Goal: Task Accomplishment & Management: Complete application form

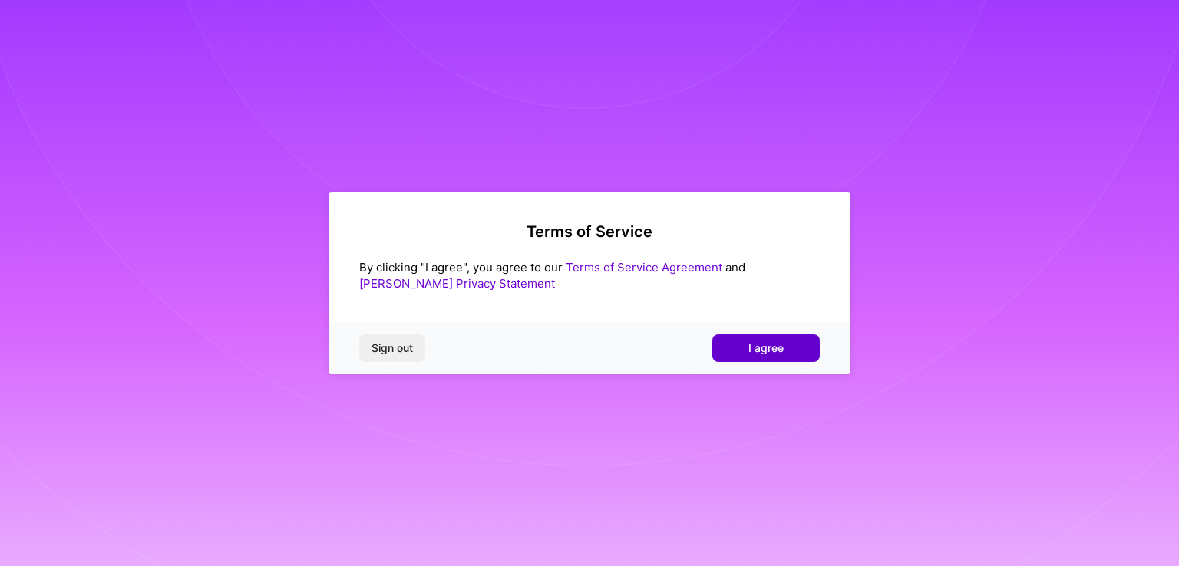
click at [773, 354] on span "I agree" at bounding box center [765, 348] width 35 height 15
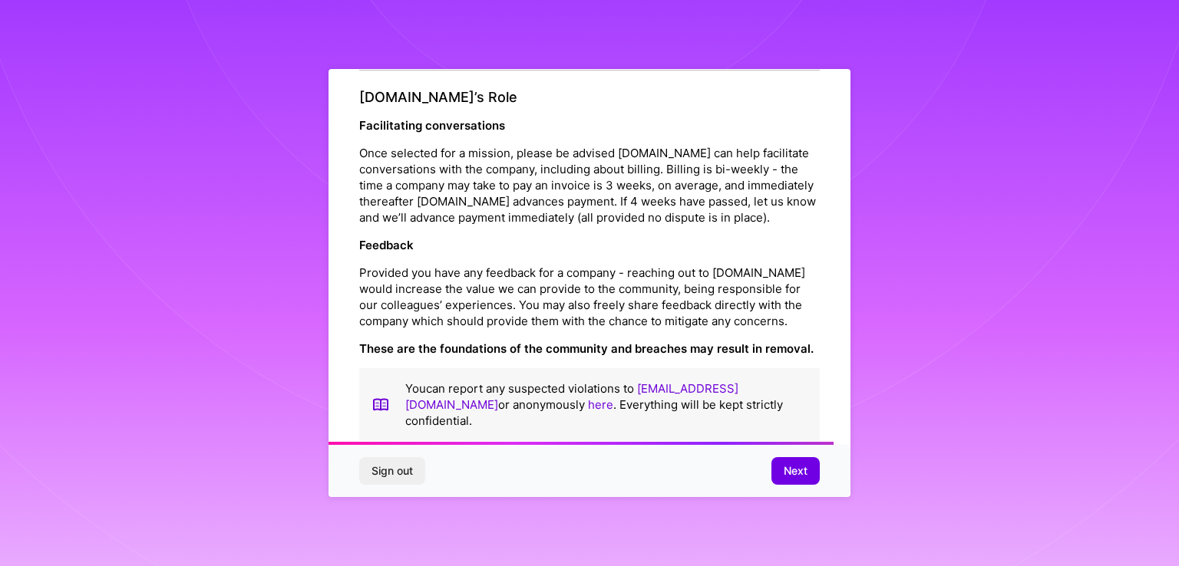
scroll to position [1746, 0]
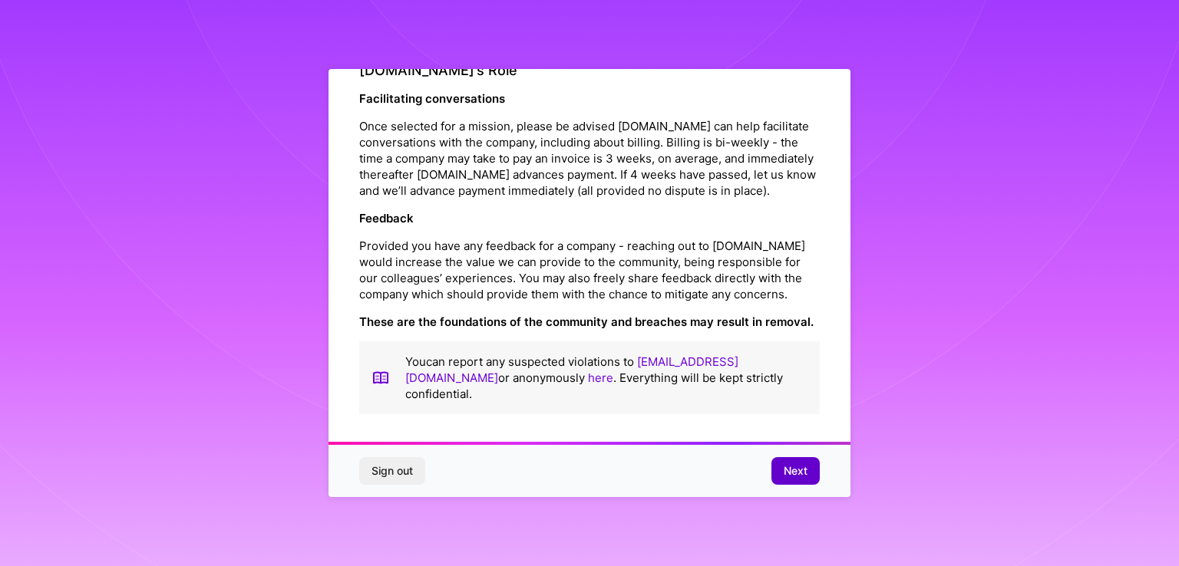
click at [792, 467] on span "Next" at bounding box center [795, 470] width 24 height 15
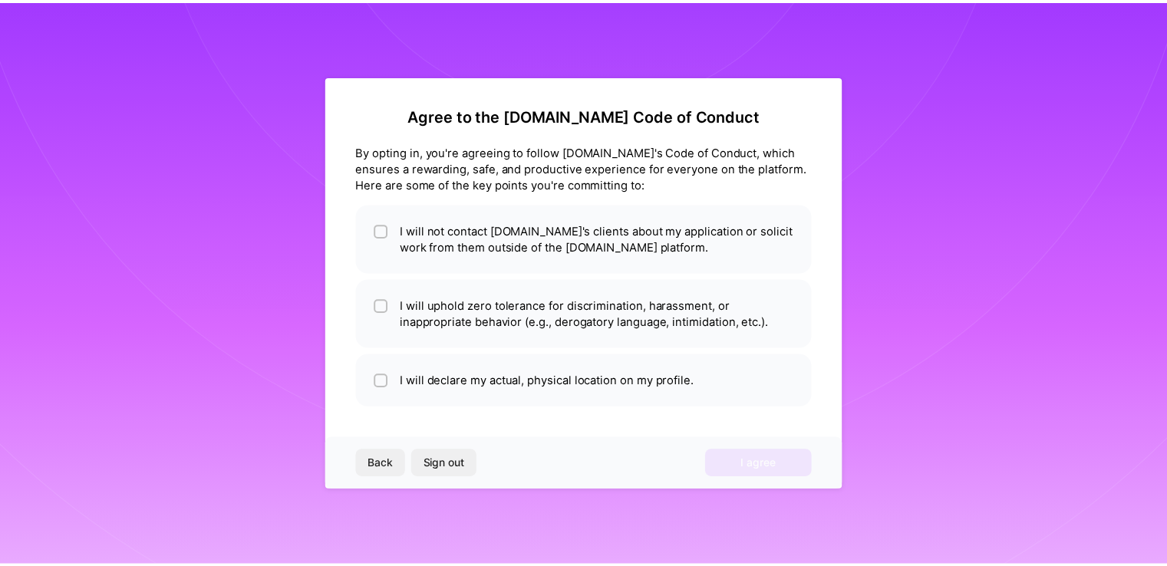
scroll to position [0, 0]
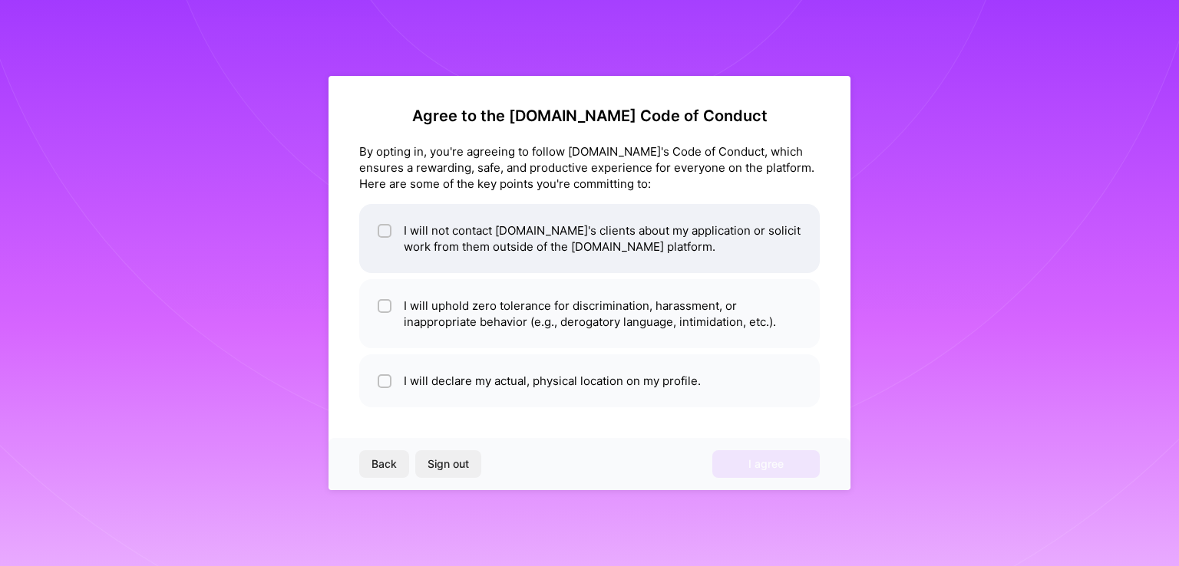
click at [424, 238] on li "I will not contact [DOMAIN_NAME]'s clients about my application or solicit work…" at bounding box center [589, 238] width 460 height 69
checkbox input "true"
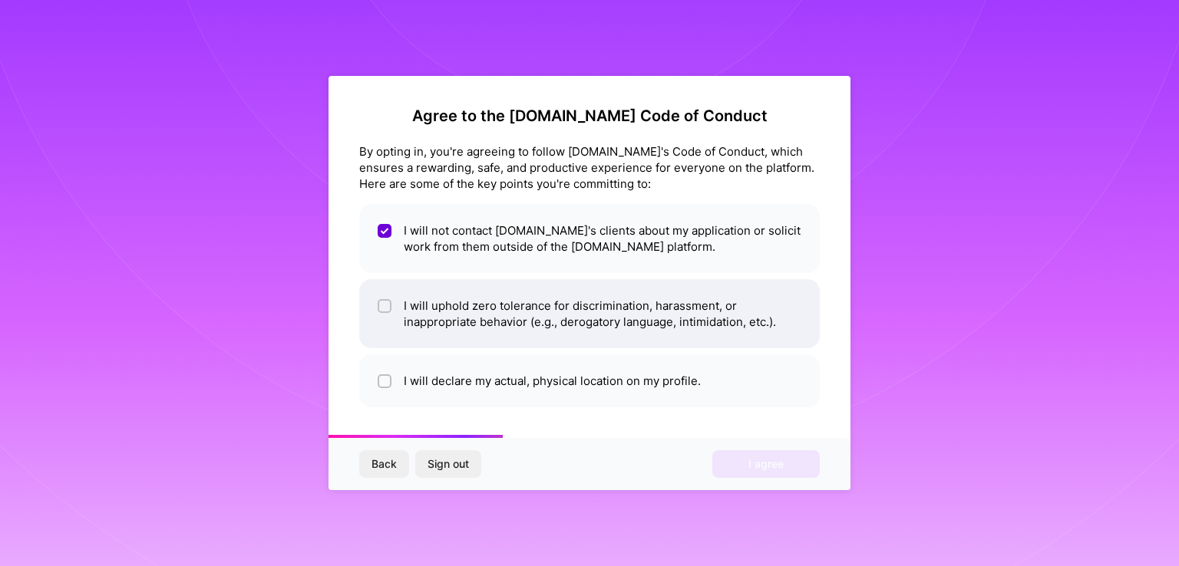
click at [412, 328] on li "I will uphold zero tolerance for discrimination, harassment, or inappropriate b…" at bounding box center [589, 313] width 460 height 69
checkbox input "true"
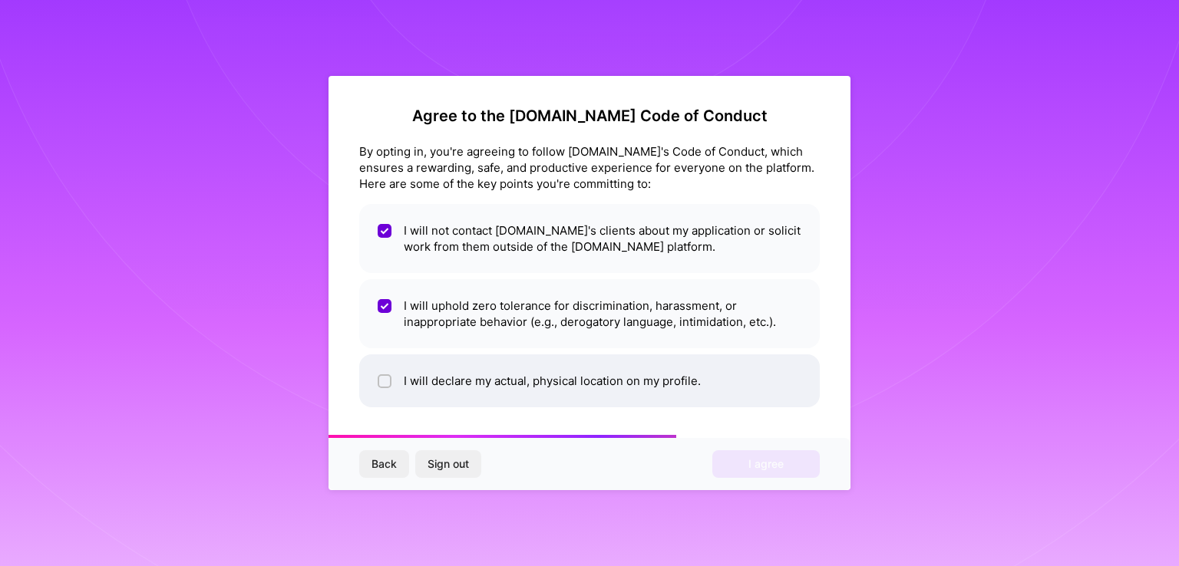
click at [396, 381] on li "I will declare my actual, physical location on my profile." at bounding box center [589, 380] width 460 height 53
checkbox input "true"
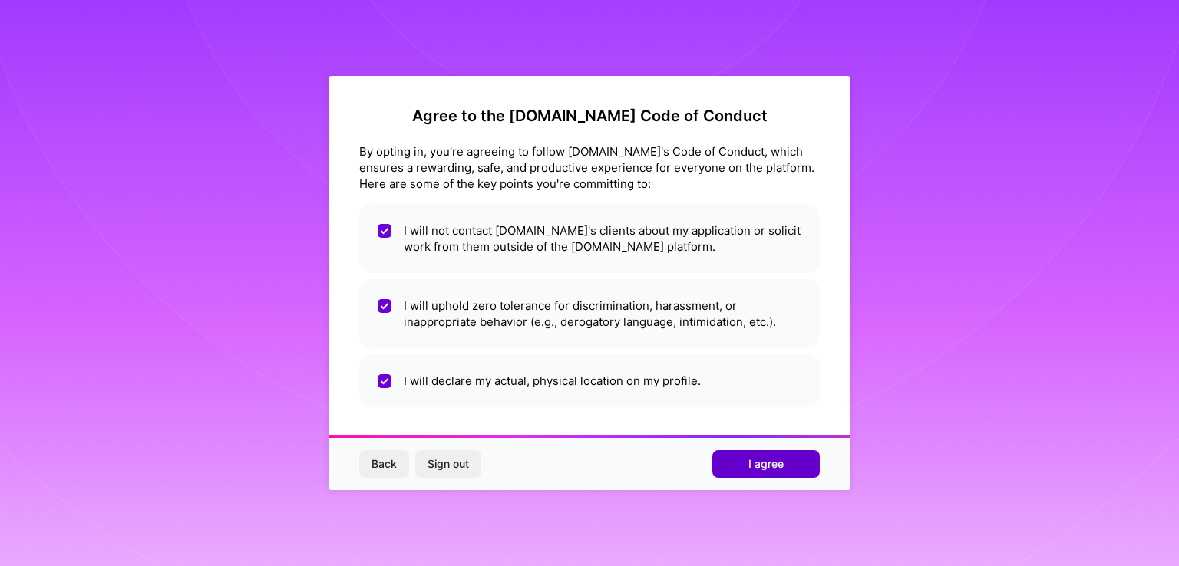
click at [739, 466] on button "I agree" at bounding box center [765, 464] width 107 height 28
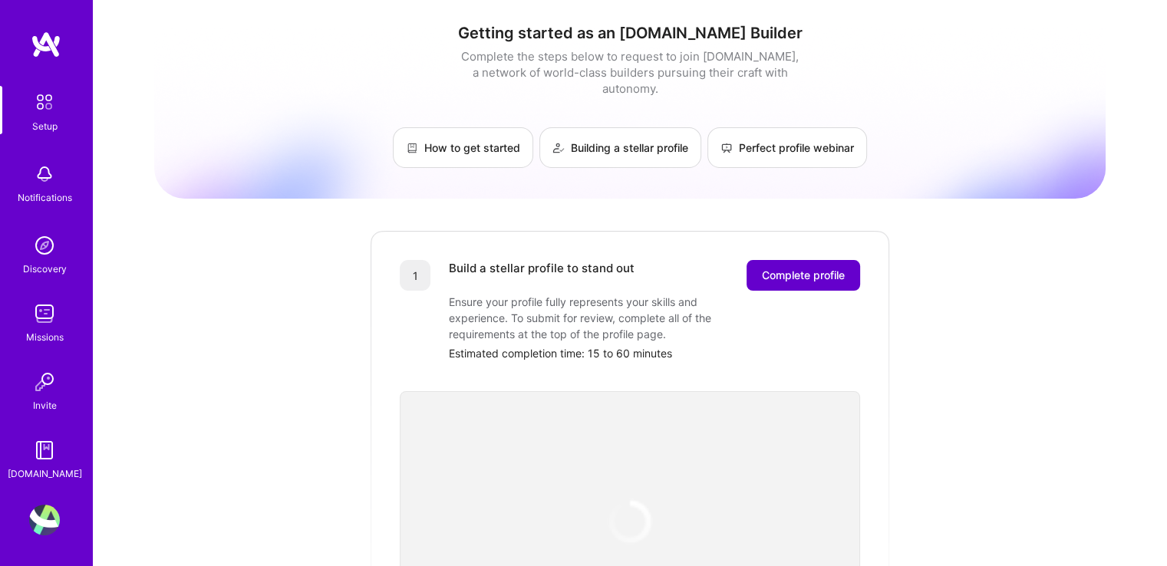
click at [807, 268] on span "Complete profile" at bounding box center [803, 275] width 83 height 15
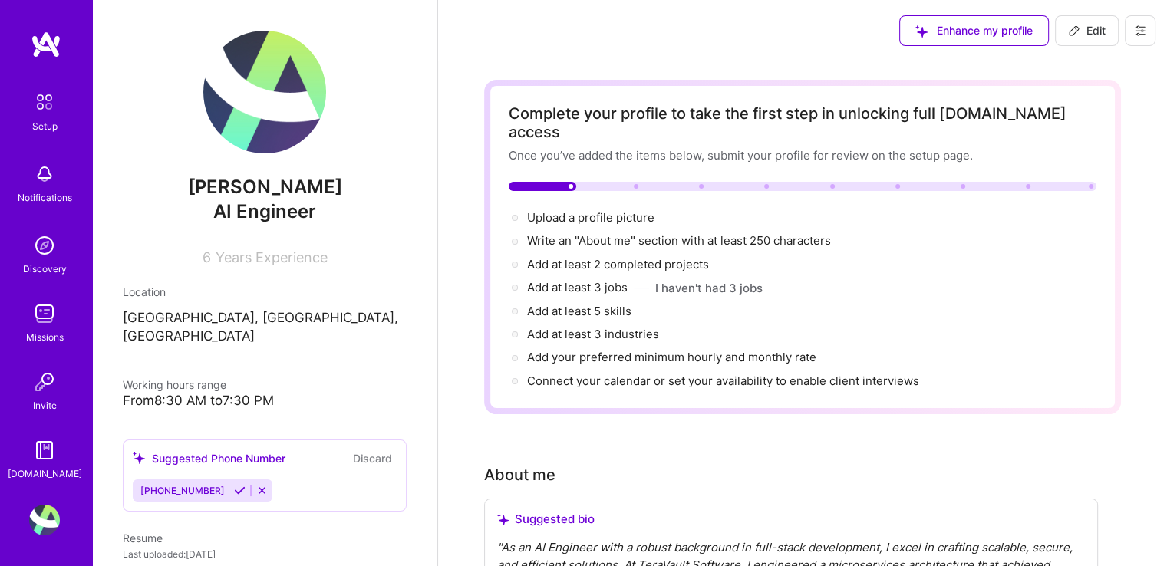
drag, startPoint x: 543, startPoint y: 181, endPoint x: 794, endPoint y: 183, distance: 250.9
click at [792, 183] on div "Complete your profile to take the first step in unlocking full [DOMAIN_NAME] ac…" at bounding box center [803, 246] width 588 height 285
click at [807, 180] on div "Complete your profile to take the first step in unlocking full [DOMAIN_NAME] ac…" at bounding box center [803, 246] width 588 height 285
click at [715, 182] on div at bounding box center [803, 186] width 588 height 9
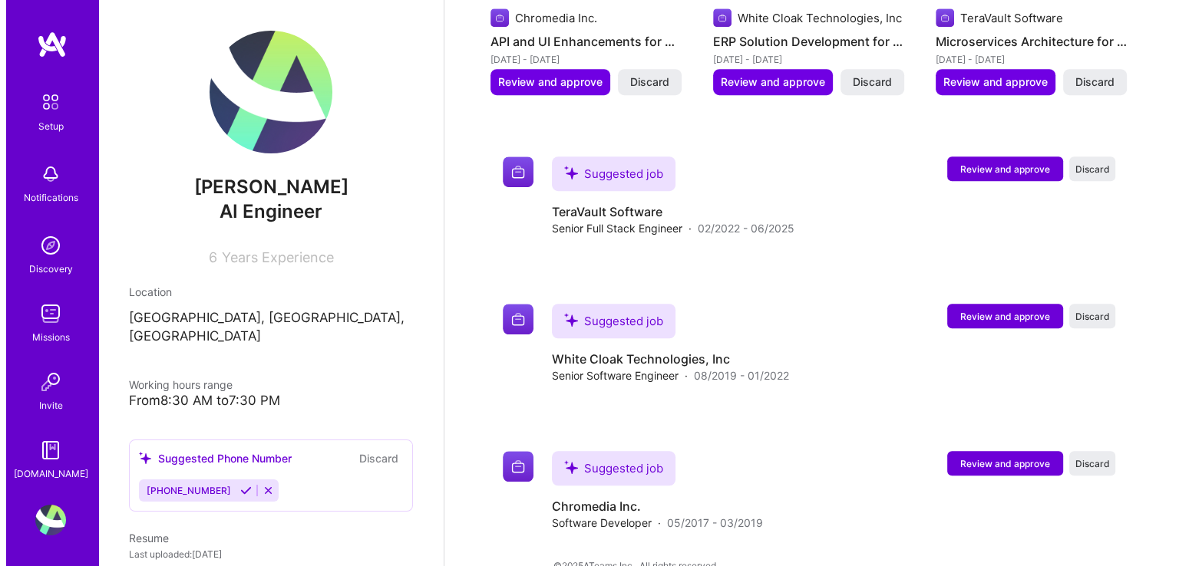
scroll to position [1069, 0]
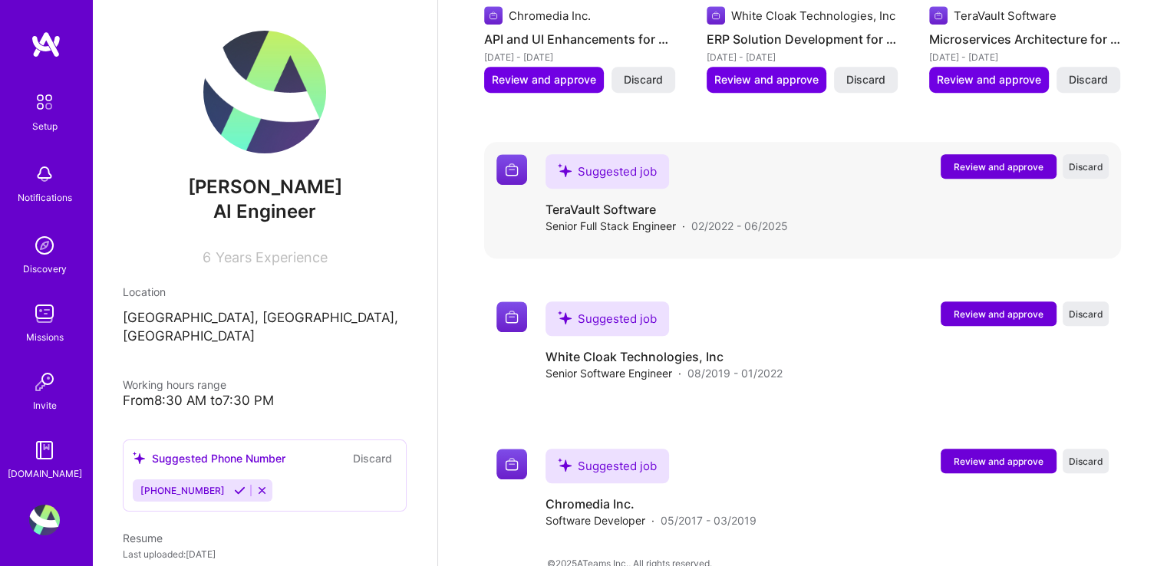
click at [995, 160] on span "Review and approve" at bounding box center [999, 166] width 90 height 13
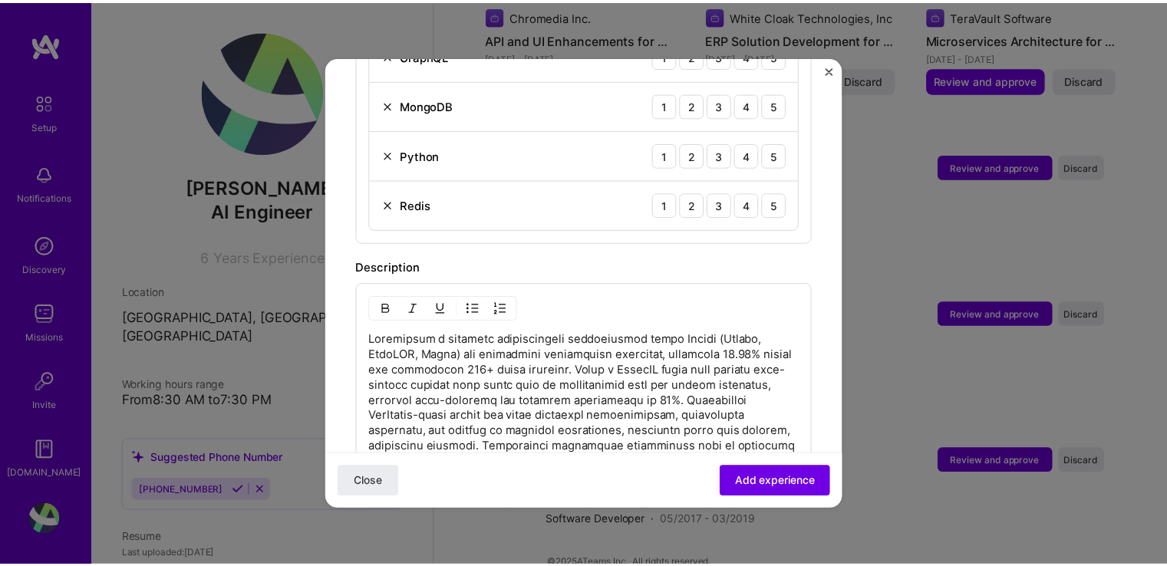
scroll to position [1242, 0]
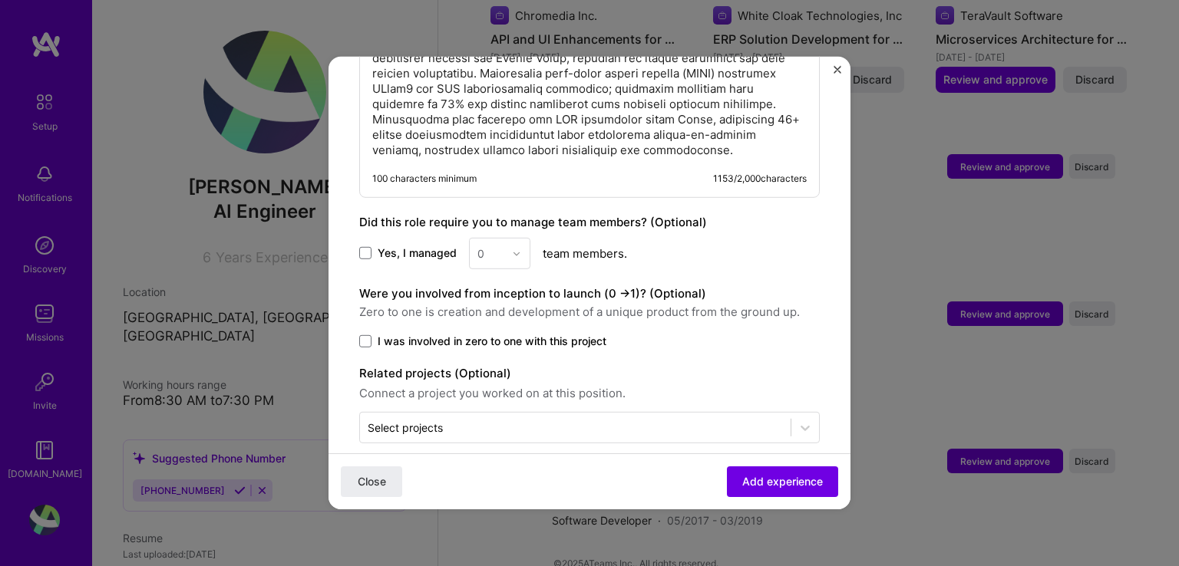
drag, startPoint x: 828, startPoint y: 71, endPoint x: 876, endPoint y: 131, distance: 76.9
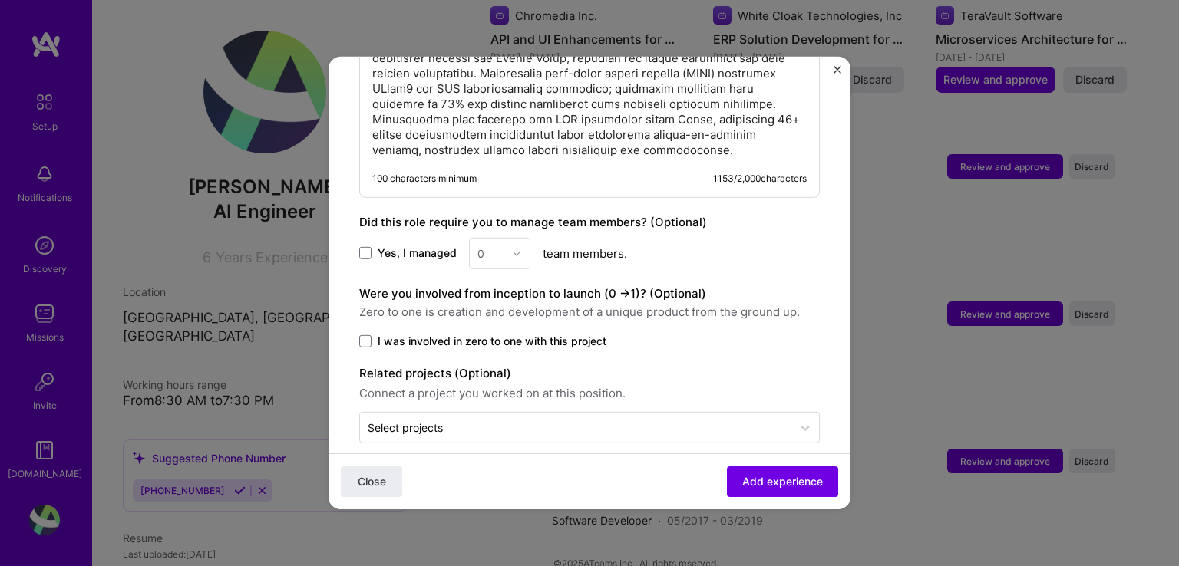
click at [884, 136] on div "Adding suggested job This job is suggested based on your LinkedIn, resume or [D…" at bounding box center [589, 283] width 1179 height 566
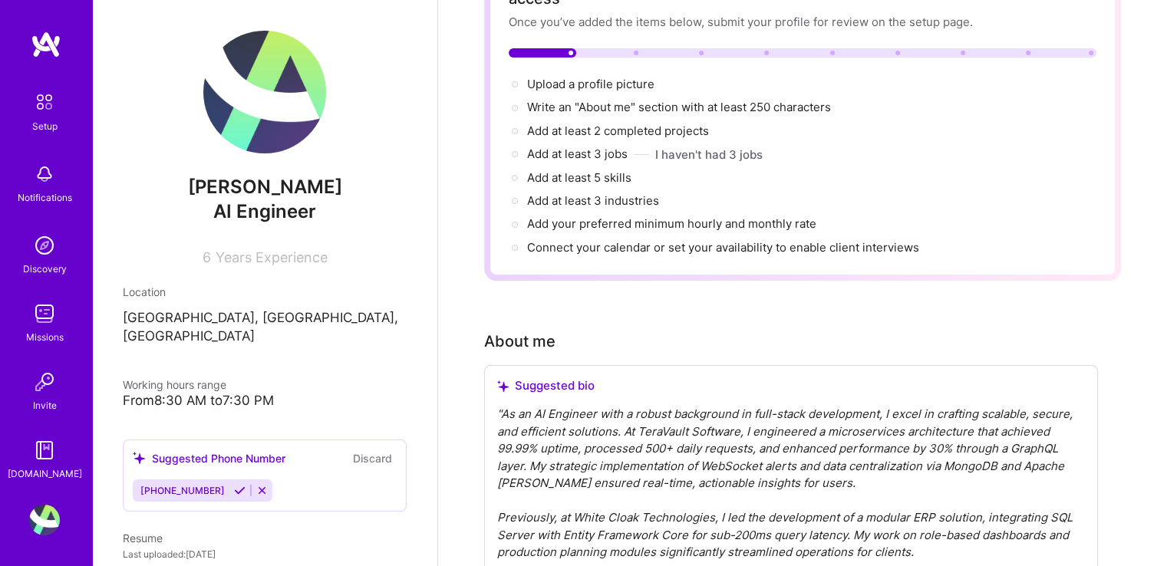
scroll to position [0, 0]
